Goal: Navigation & Orientation: Find specific page/section

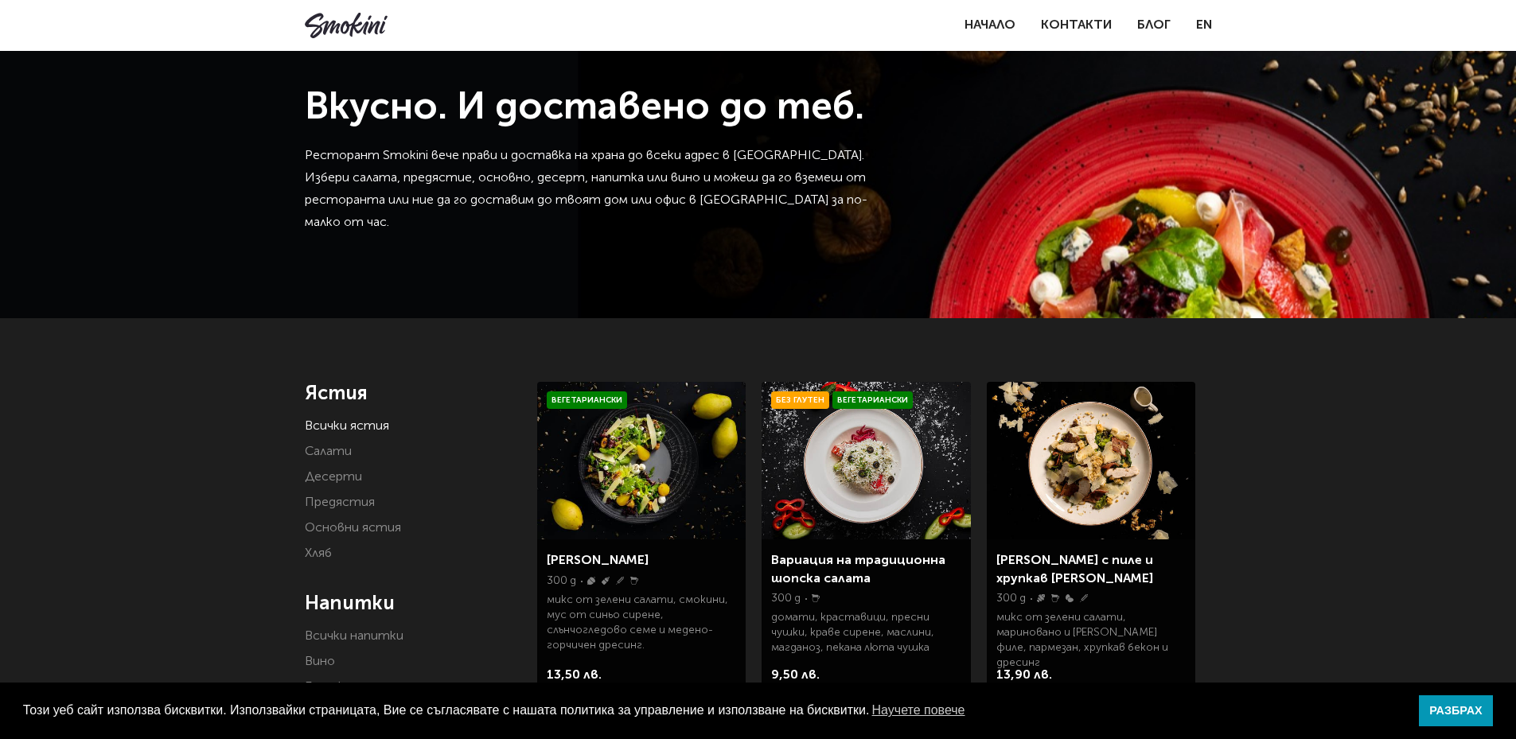
scroll to position [2466, 0]
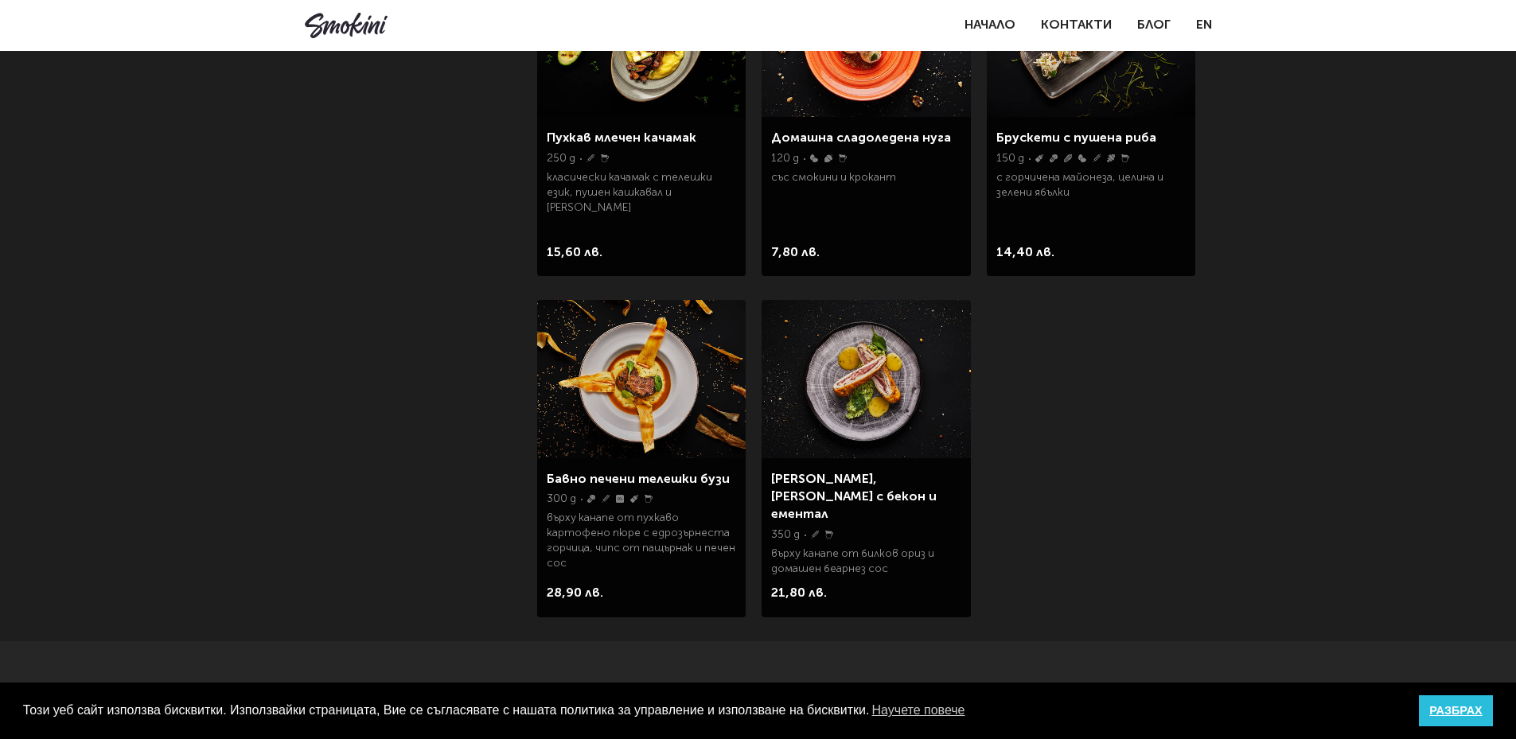
click at [1461, 714] on link "РАЗБРАХ" at bounding box center [1456, 711] width 74 height 32
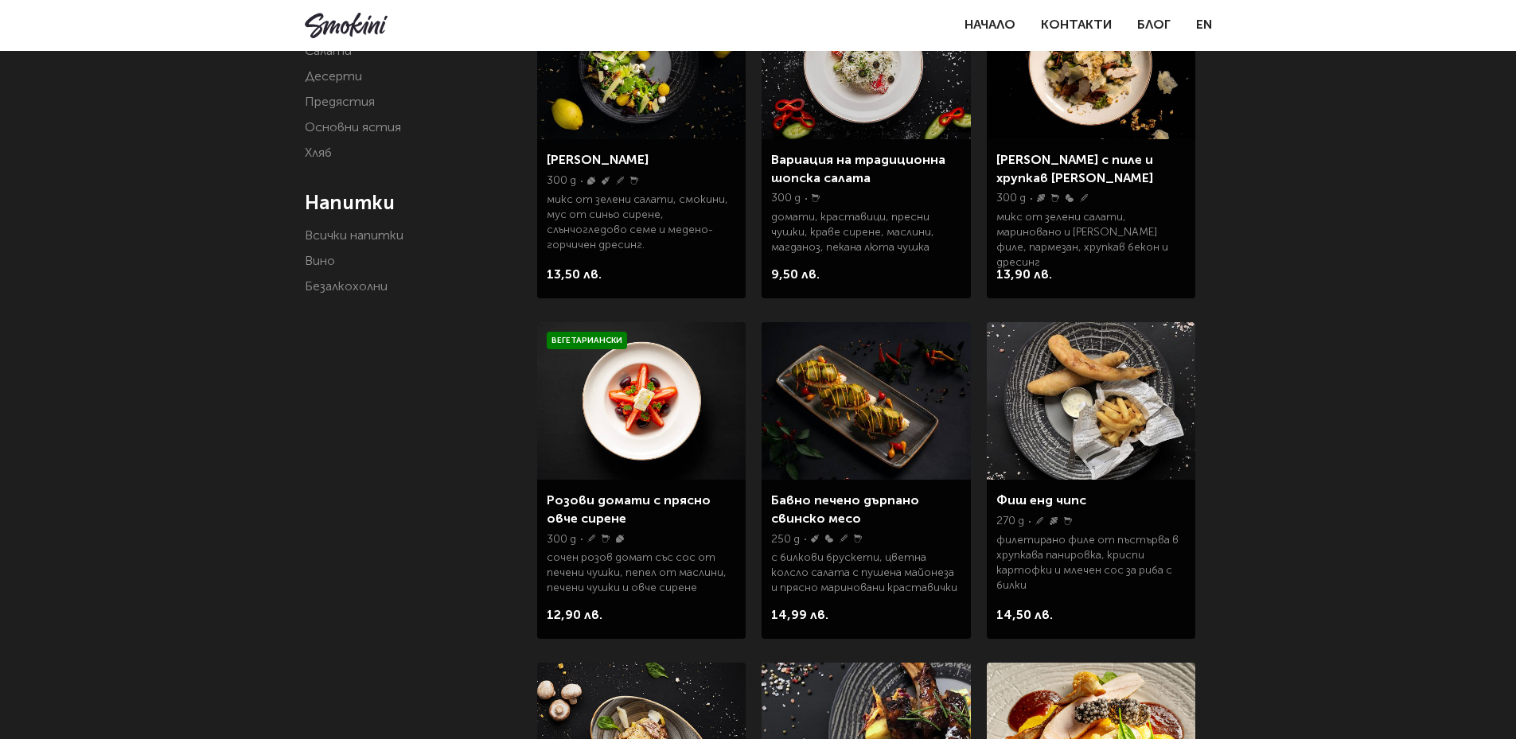
scroll to position [239, 0]
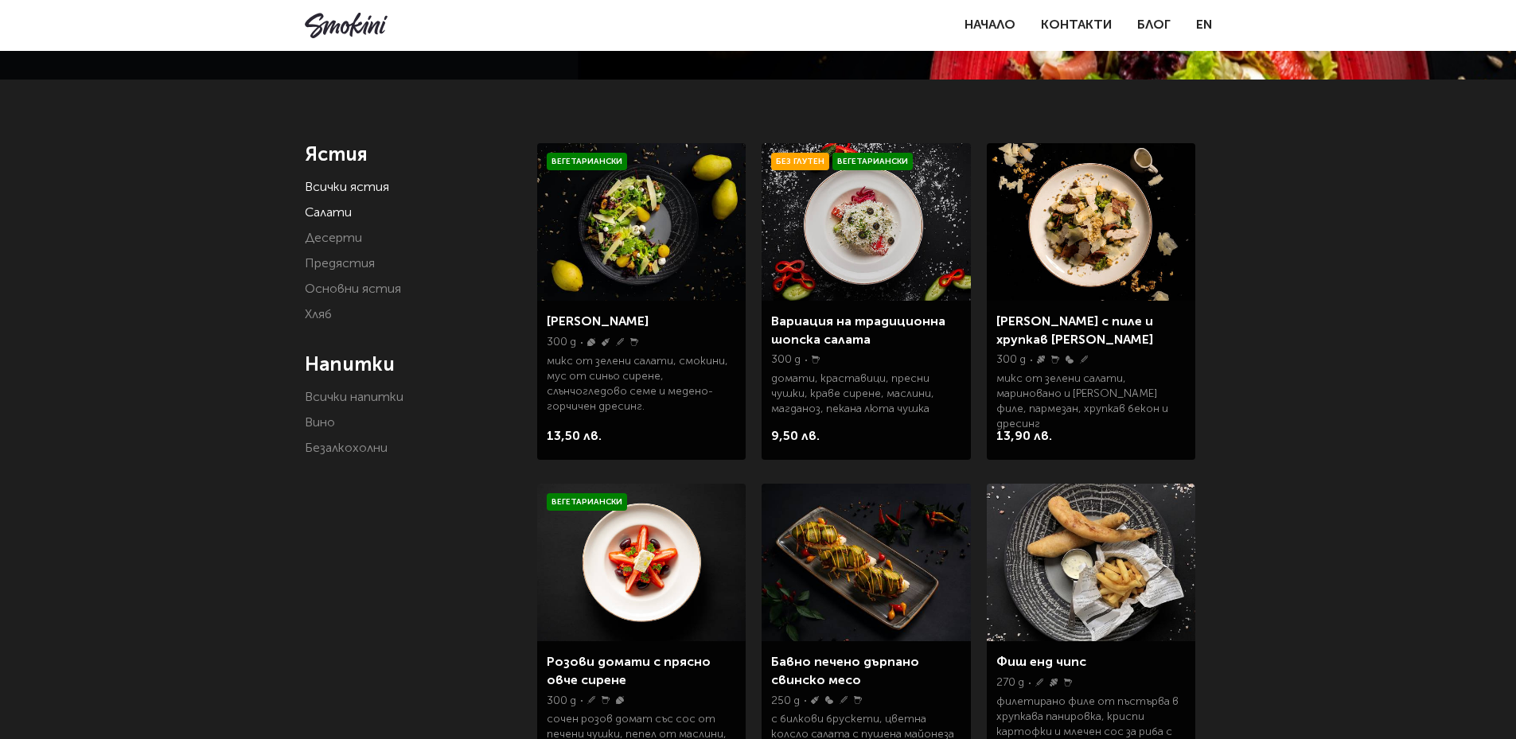
click at [333, 215] on link "Салати" at bounding box center [328, 213] width 47 height 13
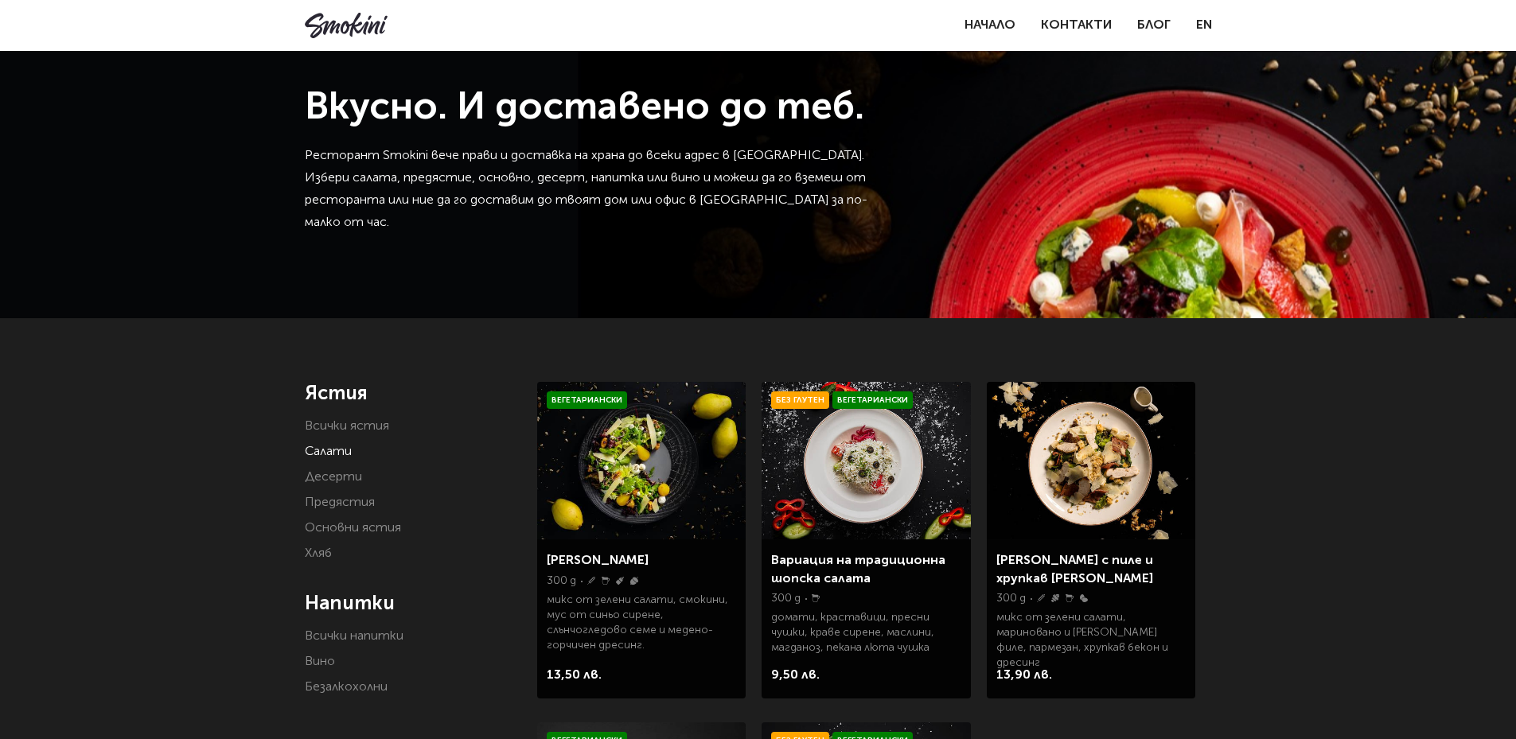
scroll to position [318, 0]
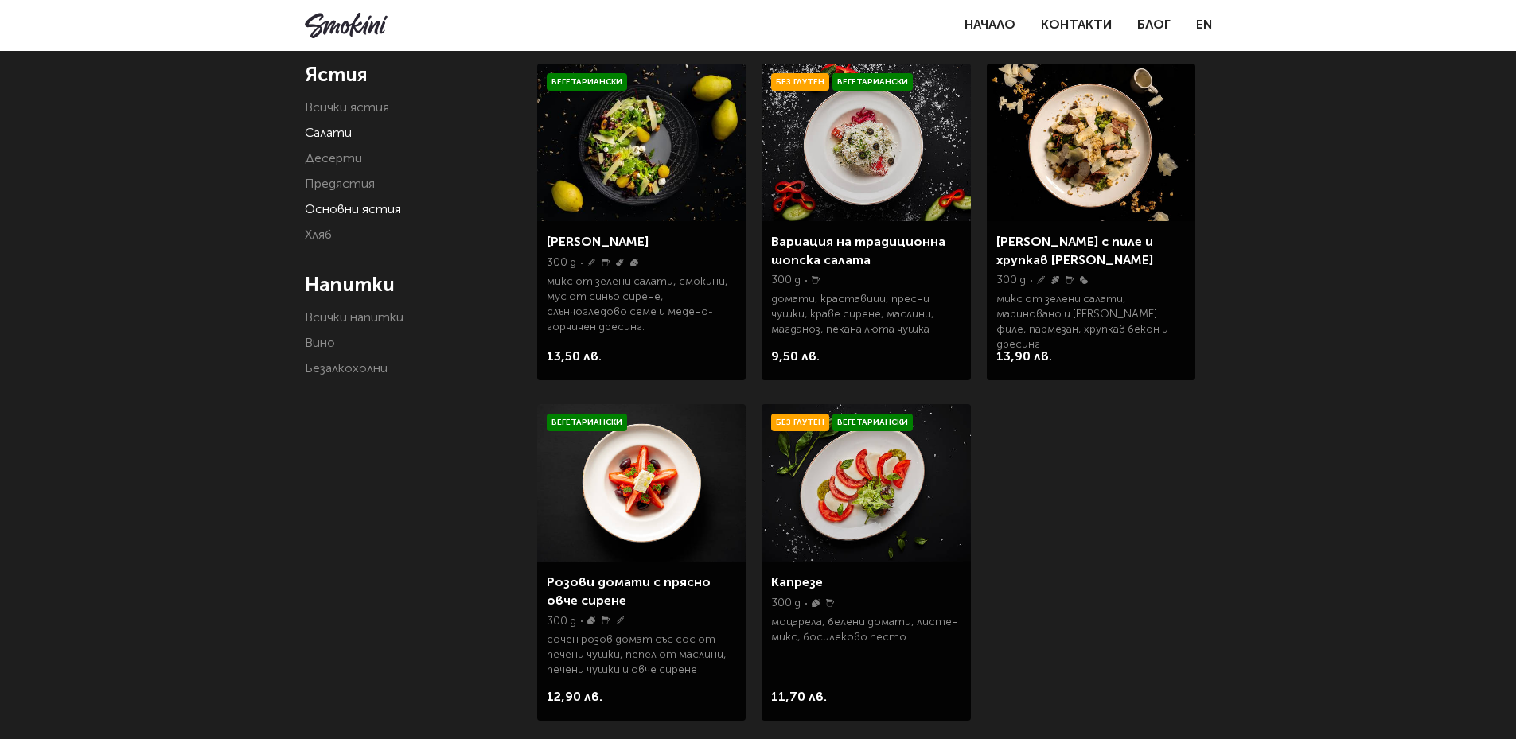
click at [343, 211] on link "Основни ястия" at bounding box center [353, 210] width 96 height 13
